Goal: Transaction & Acquisition: Purchase product/service

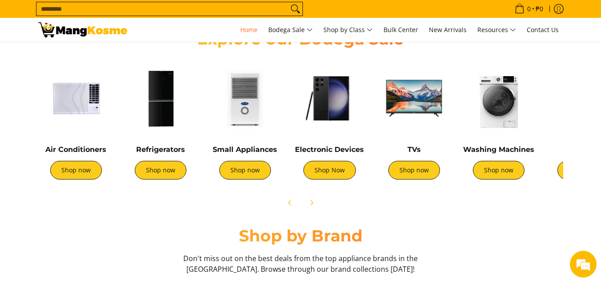
scroll to position [311, 0]
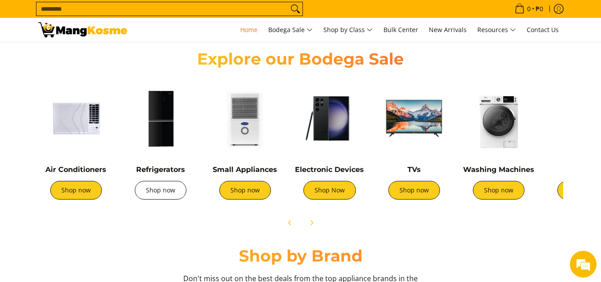
click at [153, 189] on link "Shop now" at bounding box center [161, 190] width 52 height 19
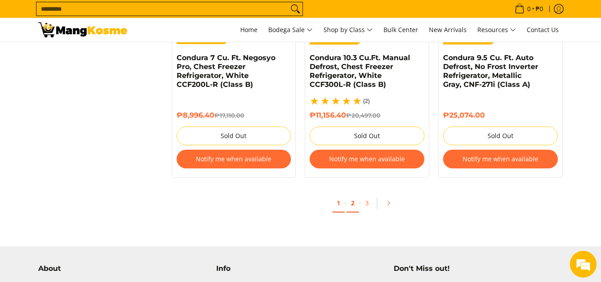
click at [355, 207] on link "2" at bounding box center [353, 203] width 12 height 18
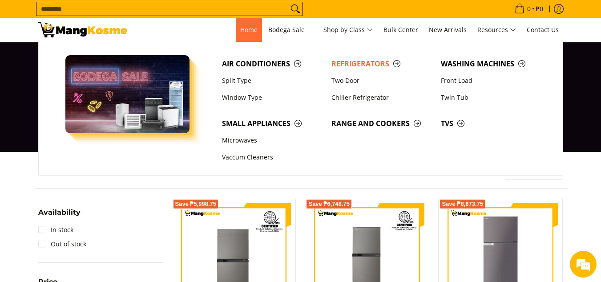
click at [247, 32] on span "Home" at bounding box center [248, 29] width 17 height 8
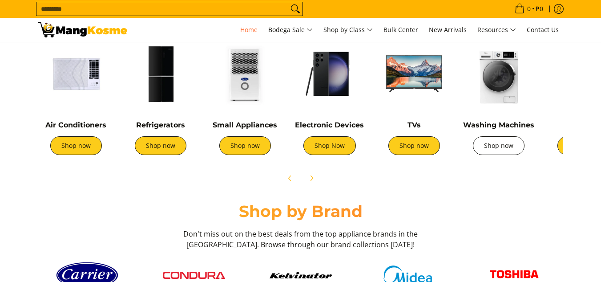
click at [493, 147] on link "Shop now" at bounding box center [499, 145] width 52 height 19
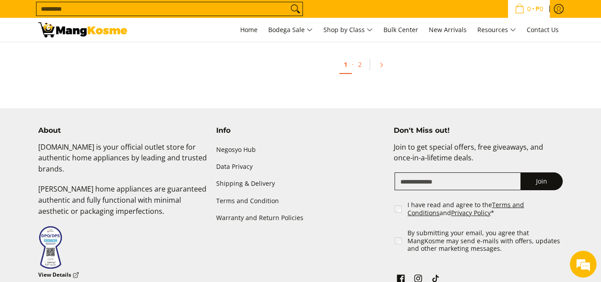
scroll to position [2046, 0]
